Goal: Transaction & Acquisition: Download file/media

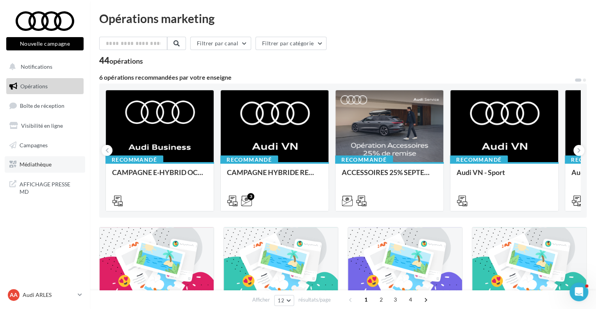
click at [37, 164] on span "Médiathèque" at bounding box center [36, 164] width 32 height 7
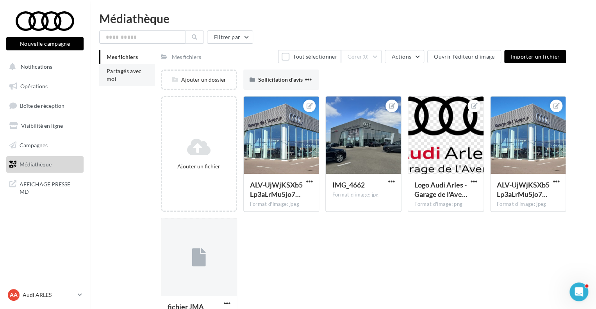
click at [114, 77] on span "Partagés avec moi" at bounding box center [124, 75] width 35 height 14
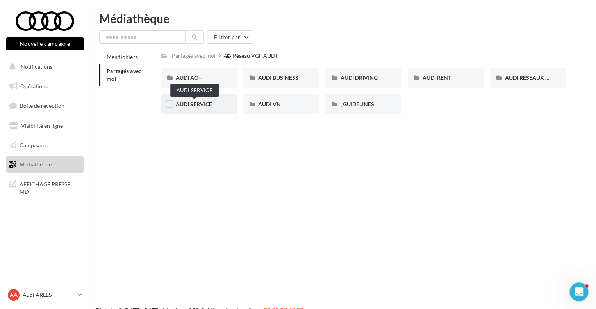
click at [204, 103] on span "AUDI SERVICE" at bounding box center [194, 104] width 36 height 7
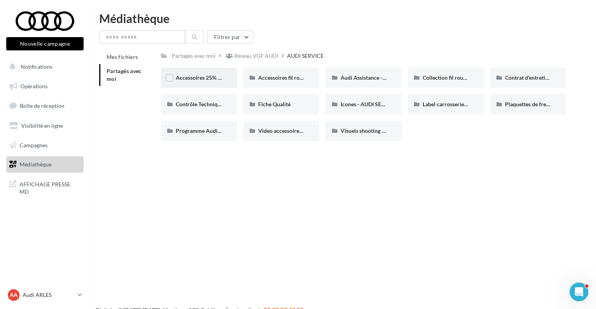
click at [212, 84] on div "Accessoires 25% septembre - AUDI SERVICE" at bounding box center [199, 78] width 76 height 20
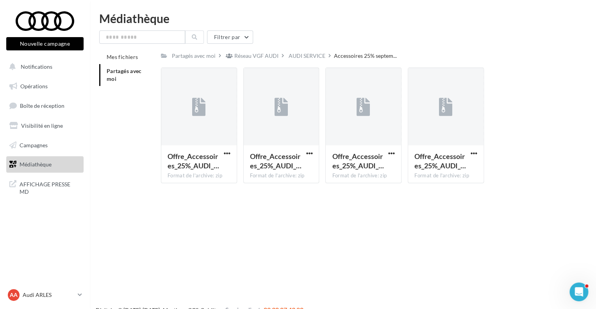
click at [132, 74] on span "Partagés avec moi" at bounding box center [124, 75] width 35 height 14
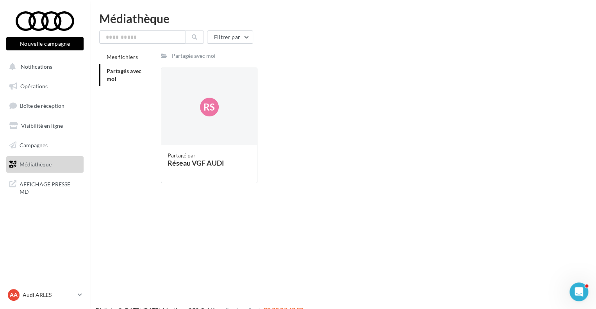
click at [188, 59] on div "Partagés avec moi" at bounding box center [194, 56] width 44 height 8
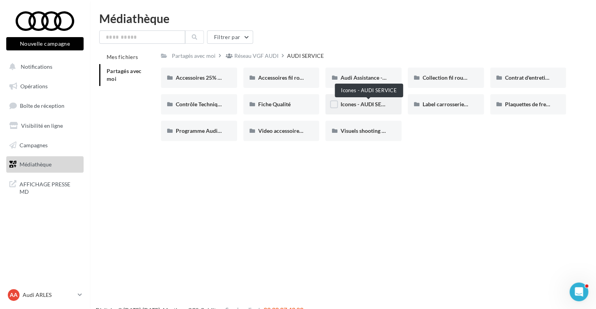
click at [360, 104] on span "Icones - AUDI SERVICE" at bounding box center [368, 104] width 56 height 7
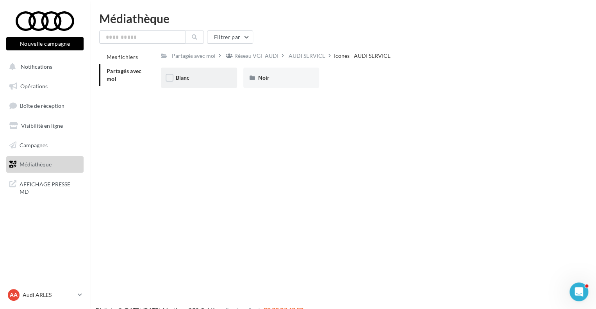
click at [194, 80] on div "Blanc" at bounding box center [199, 78] width 46 height 8
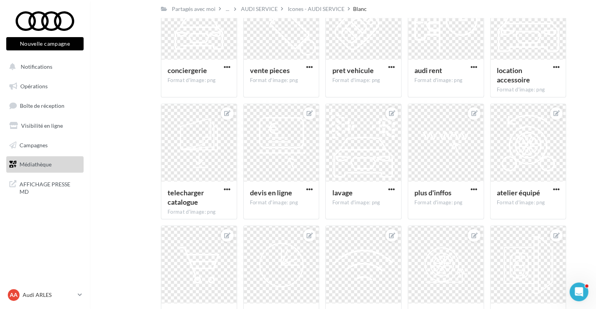
scroll to position [799, 0]
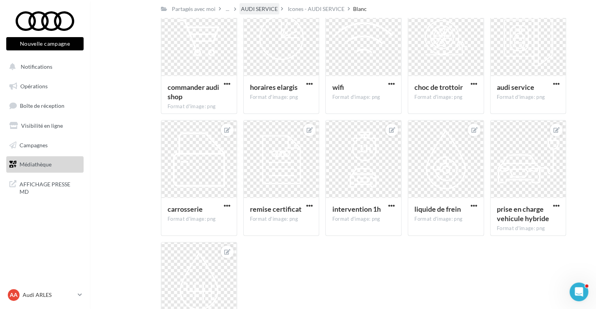
click at [258, 4] on div "AUDI SERVICE" at bounding box center [259, 8] width 40 height 11
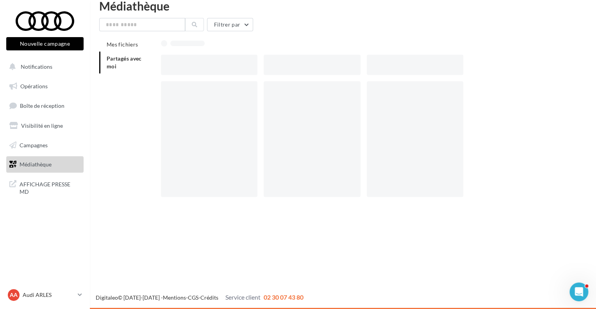
scroll to position [12, 0]
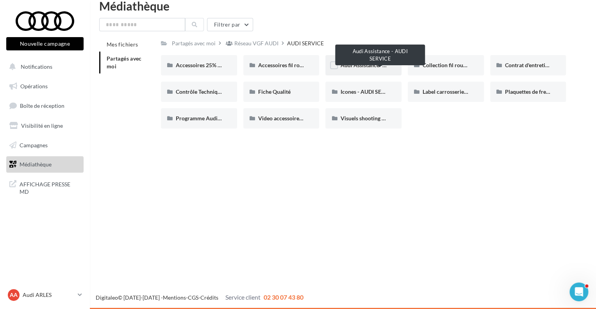
click at [355, 65] on span "Audi Assistance - AUDI SERVICE" at bounding box center [379, 65] width 79 height 7
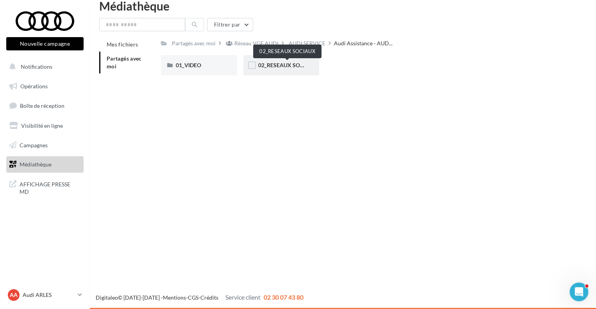
click at [285, 64] on span "02_RESEAUX SOCIAUX" at bounding box center [287, 65] width 59 height 7
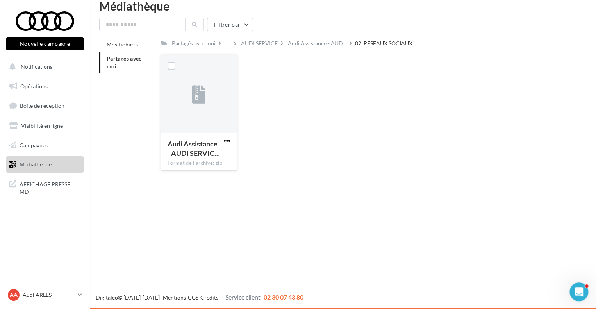
click at [228, 141] on span "button" at bounding box center [227, 140] width 7 height 7
click at [196, 158] on button "Télécharger" at bounding box center [193, 156] width 78 height 20
click at [255, 46] on div "AUDI SERVICE" at bounding box center [259, 43] width 37 height 8
